Goal: Transaction & Acquisition: Purchase product/service

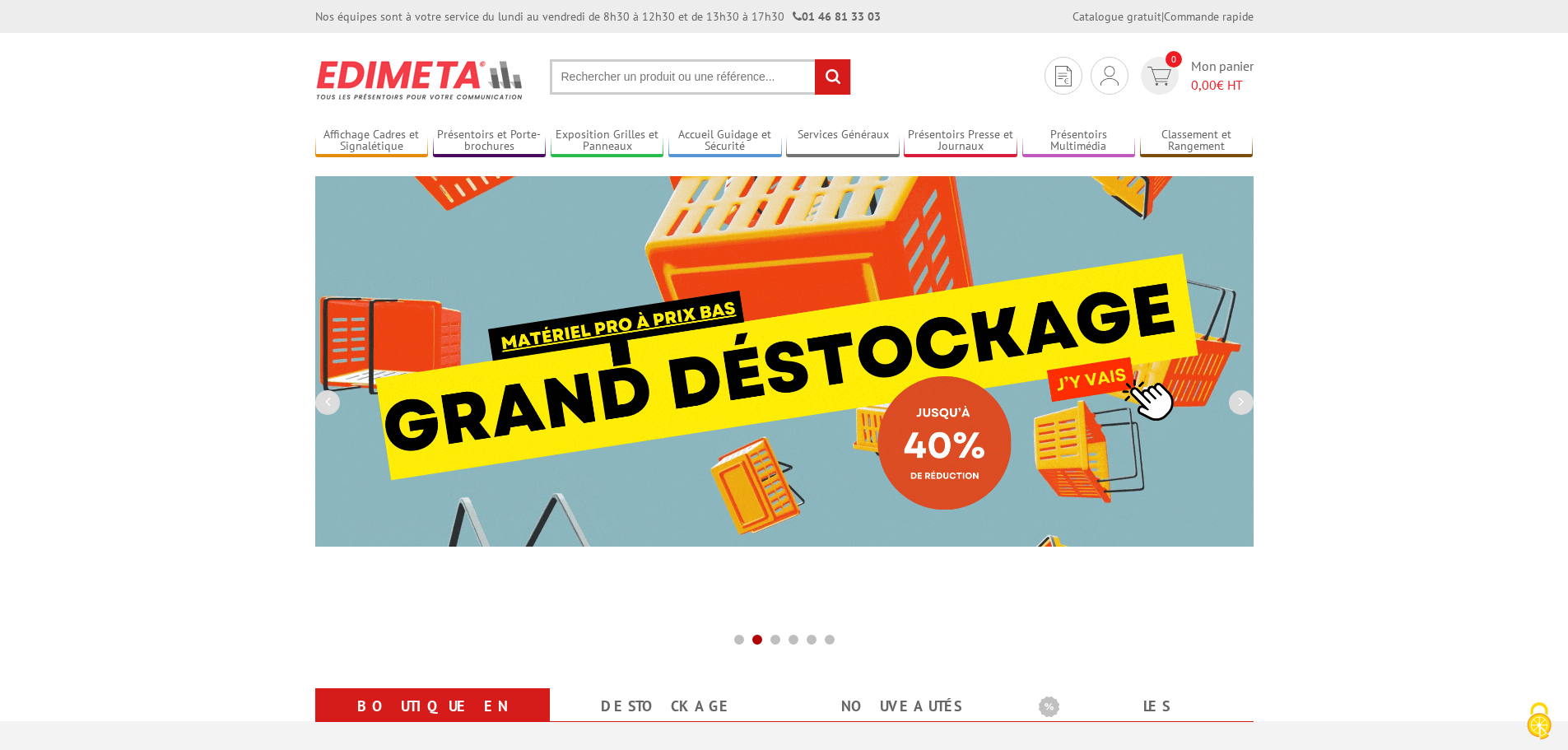
click at [590, 84] on input "text" at bounding box center [700, 76] width 301 height 35
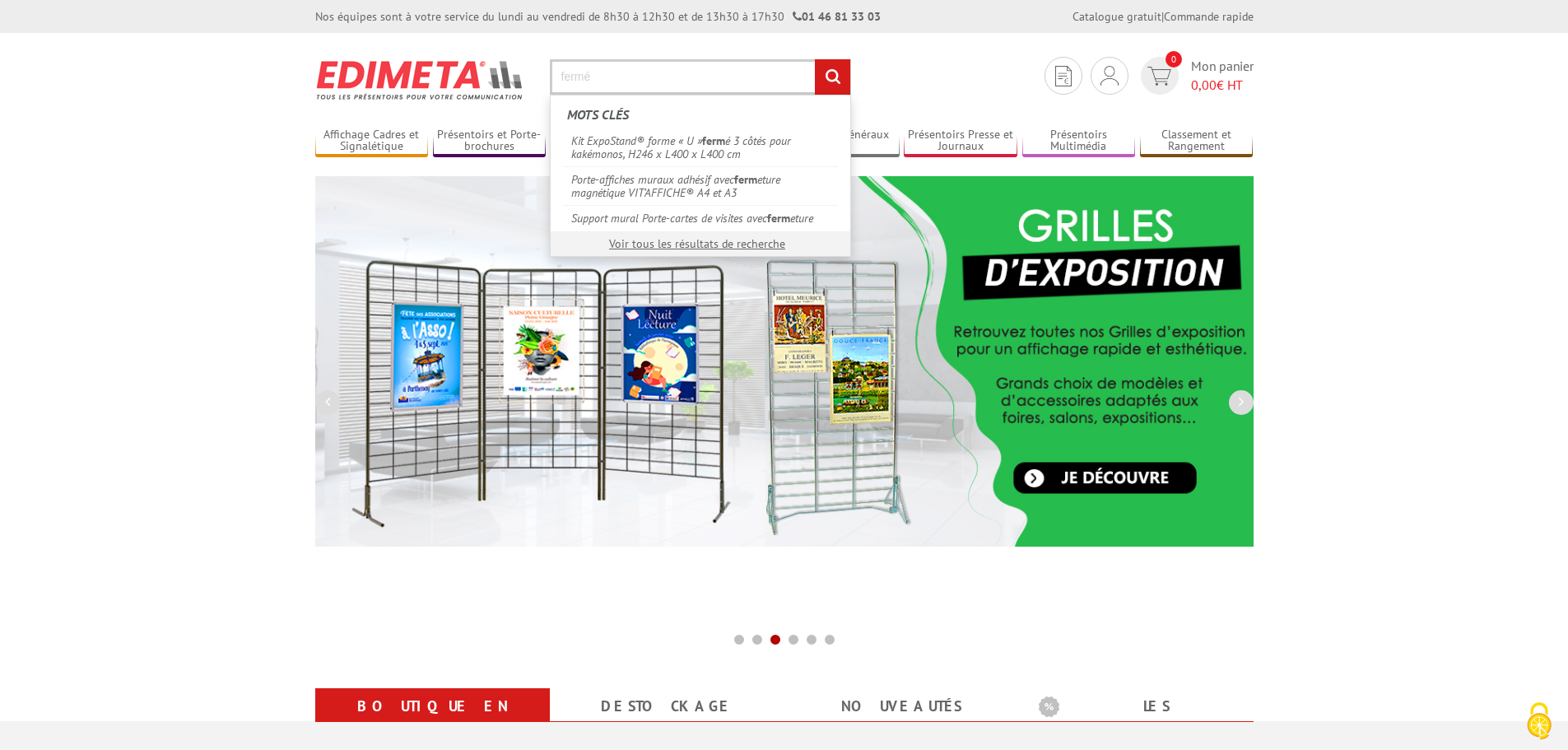
type input "fermé"
click at [815, 59] on input "rechercher" at bounding box center [832, 76] width 35 height 35
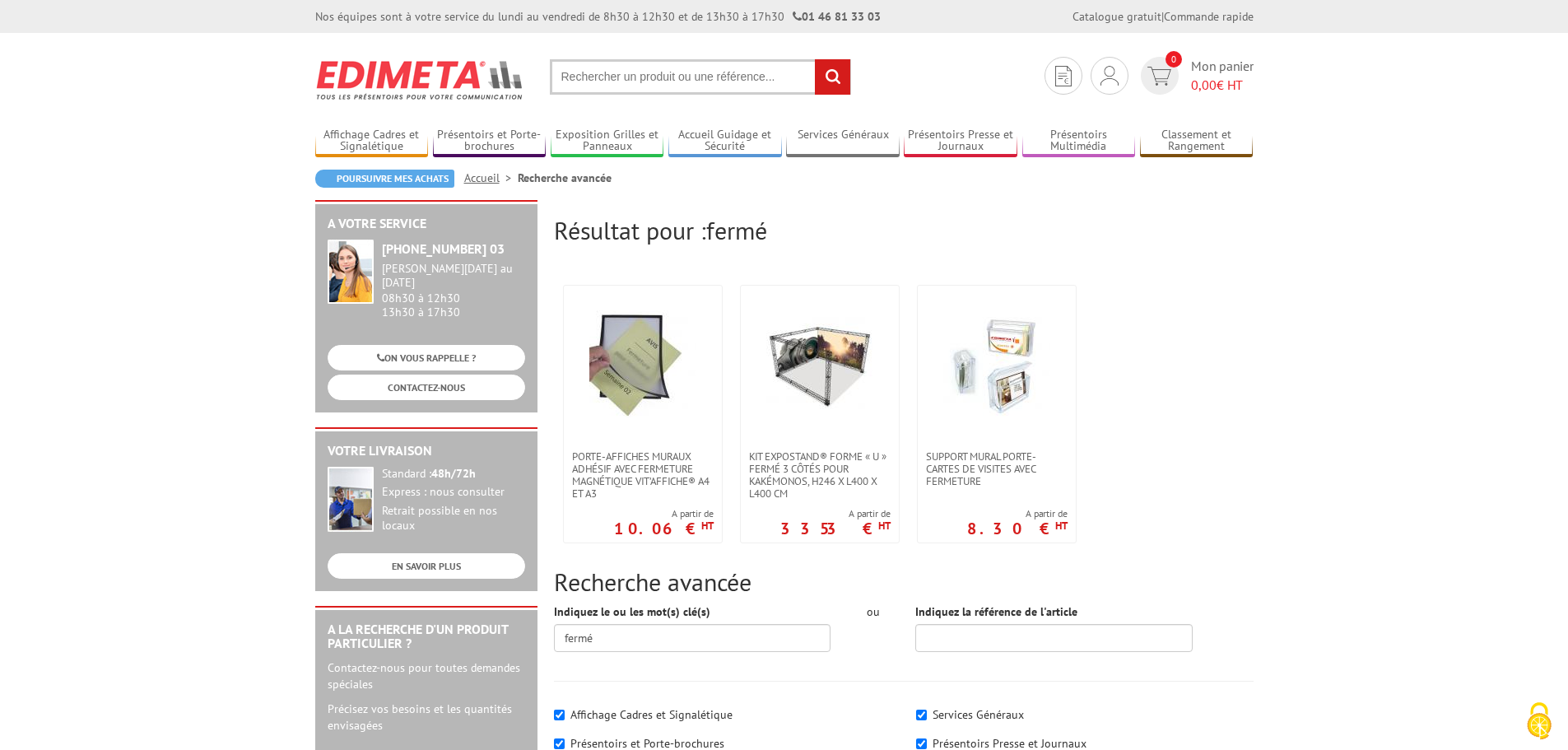
click at [684, 77] on input "text" at bounding box center [700, 76] width 301 height 35
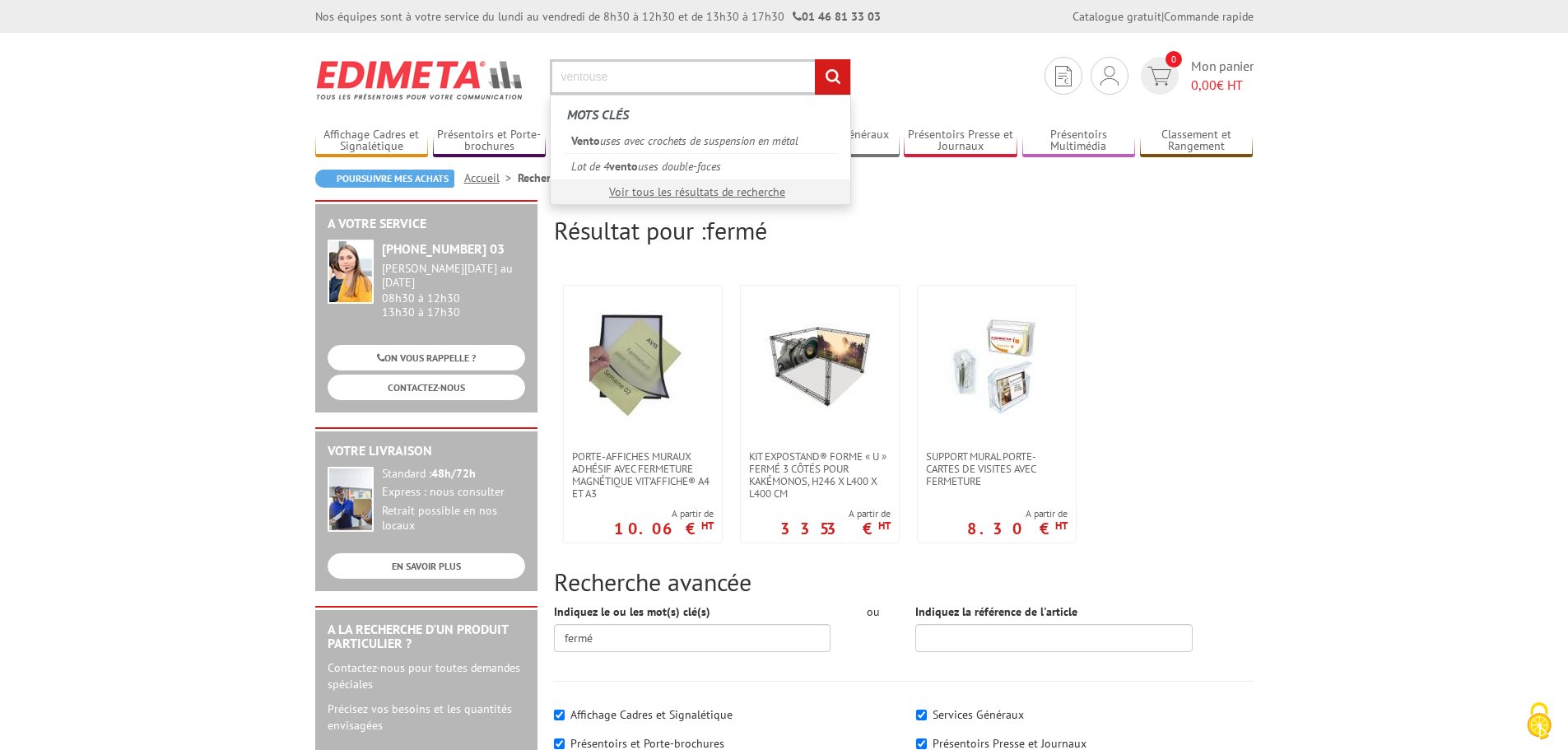
type input "ventouse"
click at [815, 59] on input "rechercher" at bounding box center [832, 76] width 35 height 35
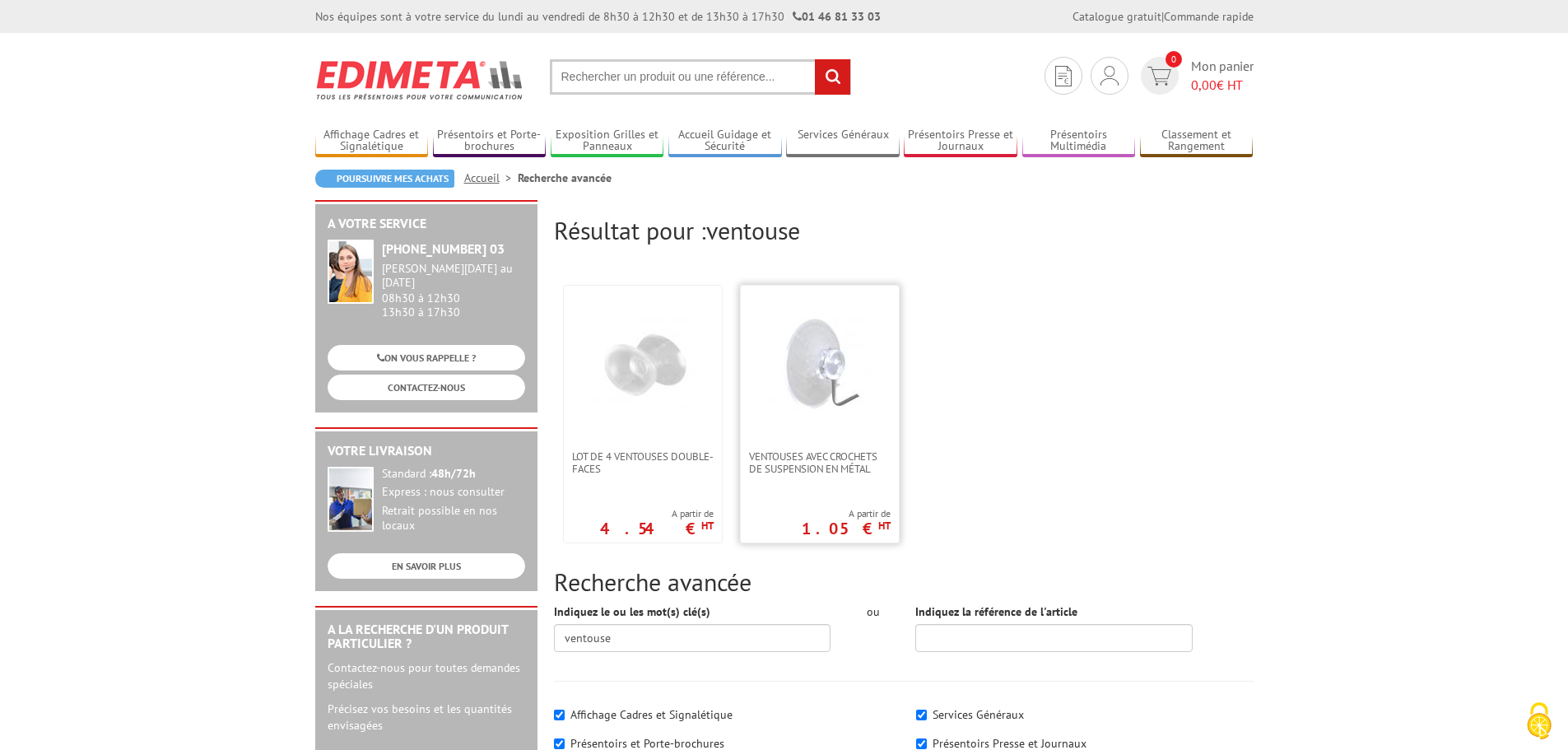
click at [823, 359] on img at bounding box center [820, 363] width 107 height 107
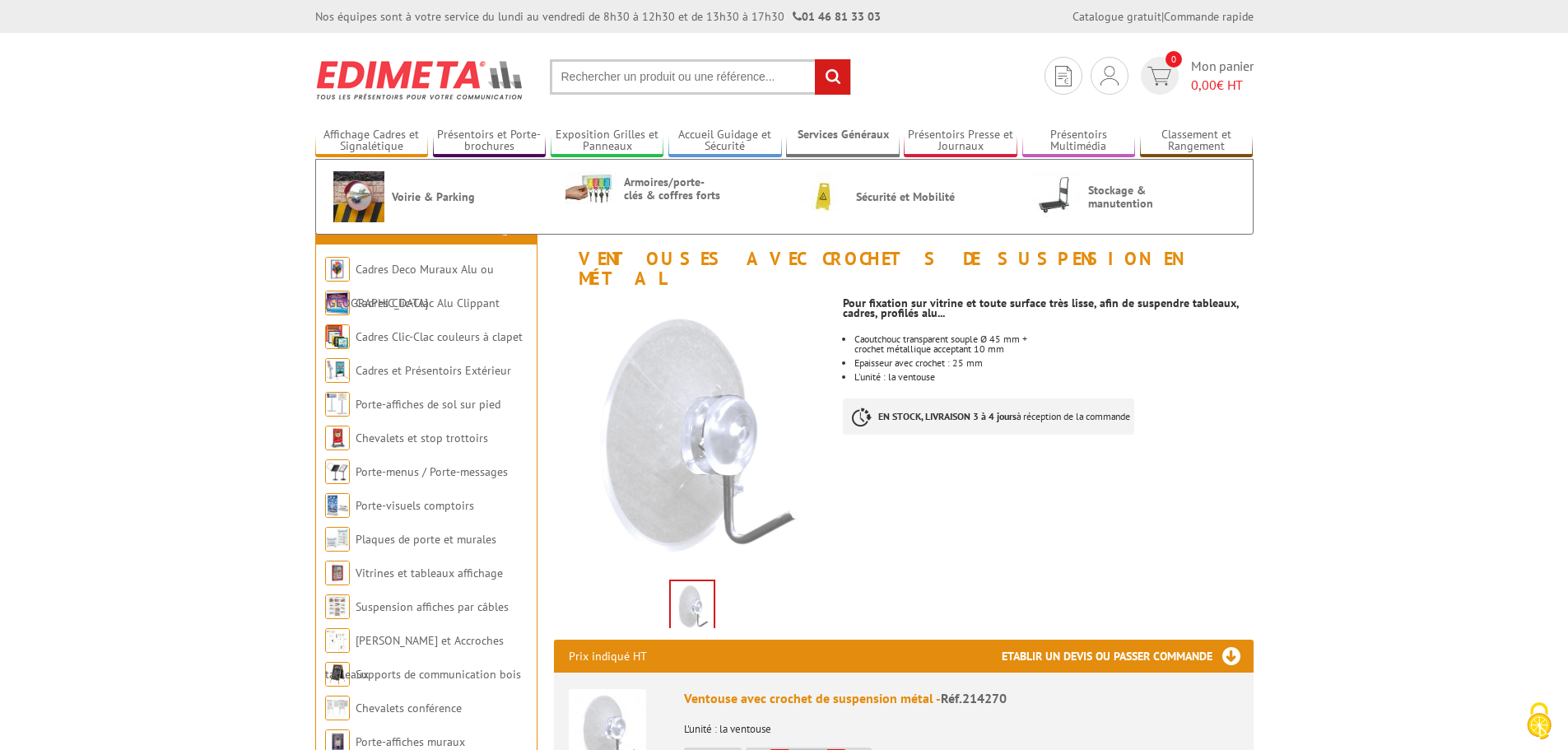
click at [862, 137] on link "Services Généraux" at bounding box center [842, 141] width 113 height 28
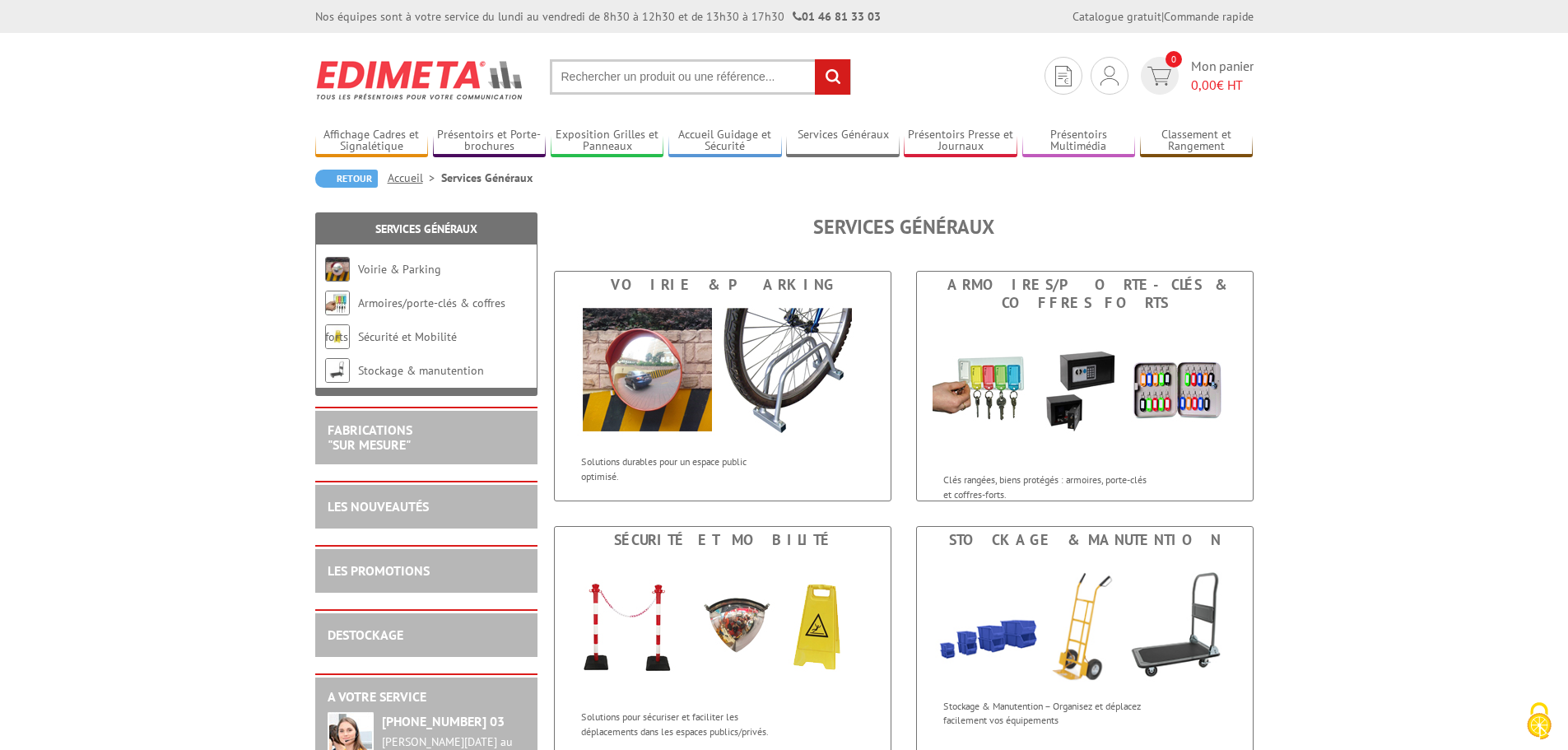
click at [619, 74] on input "text" at bounding box center [700, 76] width 301 height 35
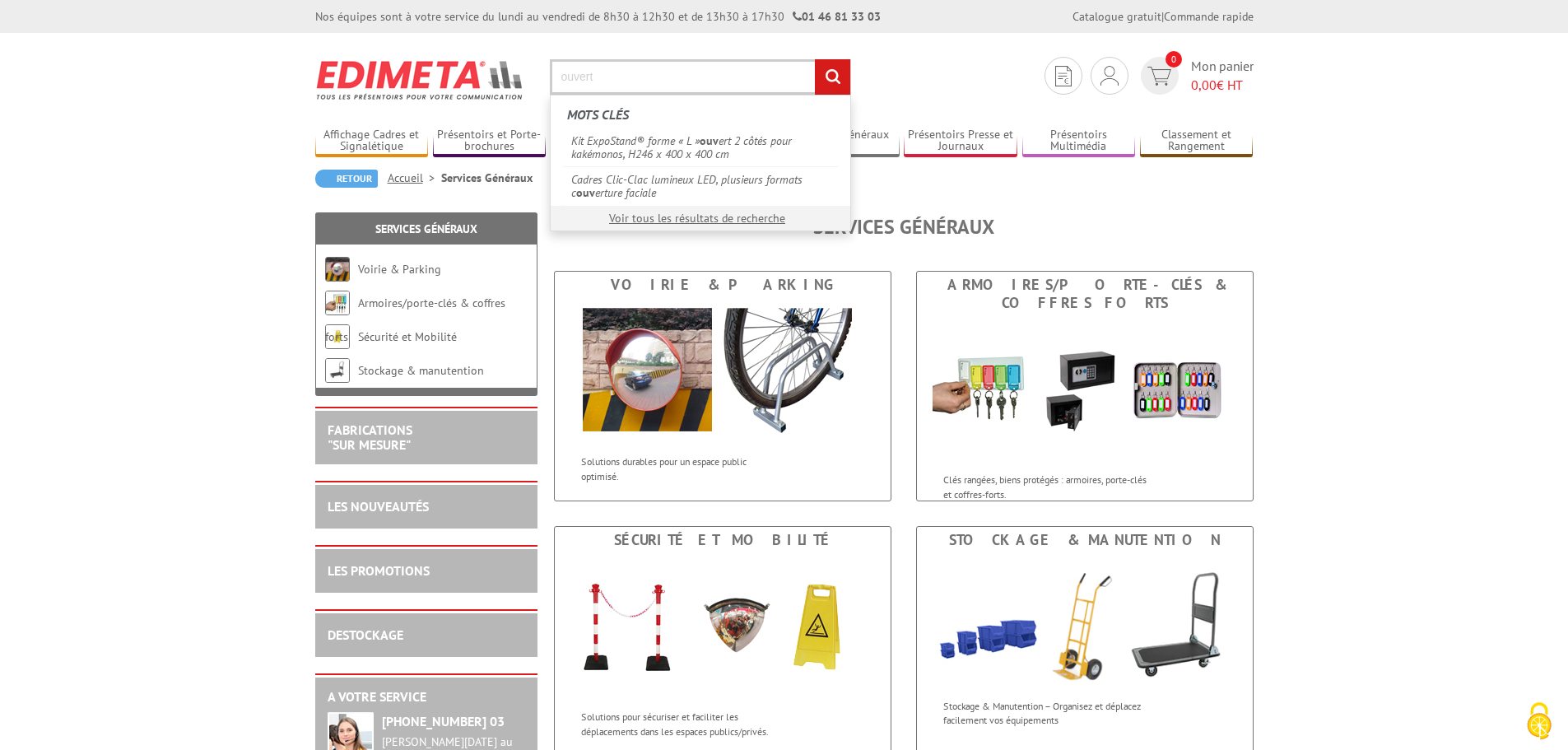
type input "ouvert"
click at [815, 59] on input "rechercher" at bounding box center [832, 76] width 35 height 35
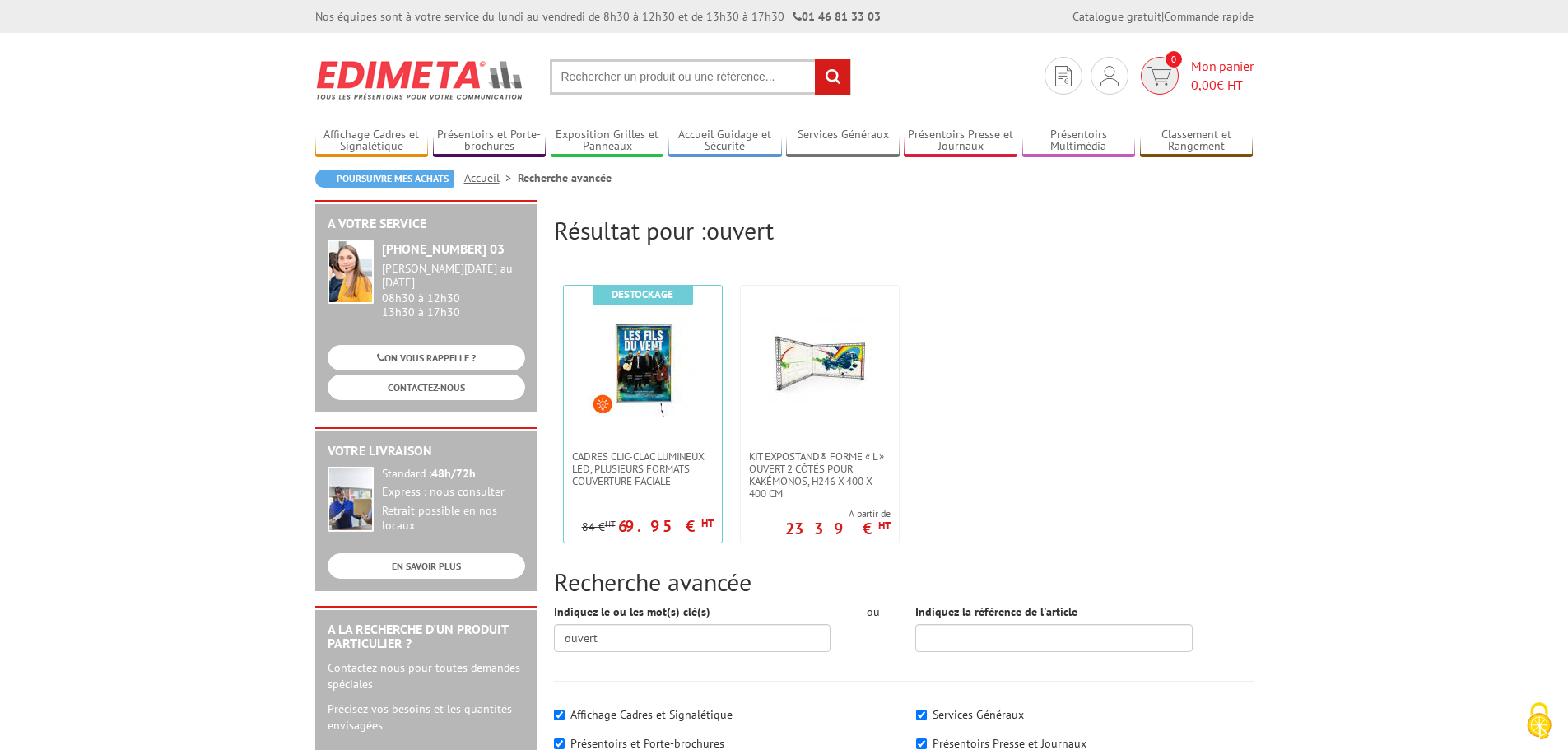
click at [1184, 73] on link "0 Mon panier 0,00 € HT" at bounding box center [1194, 76] width 117 height 38
